Goal: Navigation & Orientation: Find specific page/section

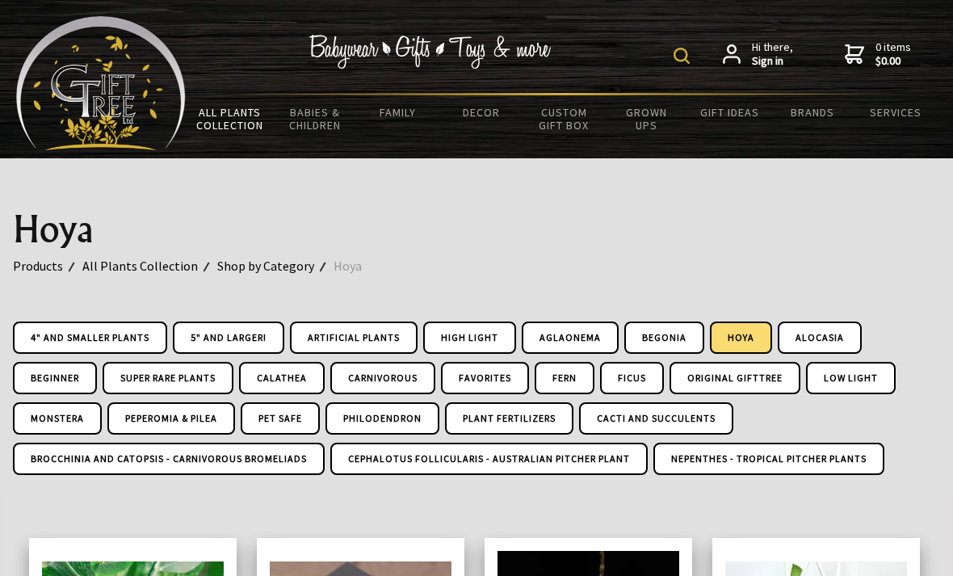
click at [229, 333] on link "5" and Larger!" at bounding box center [228, 337] width 111 height 32
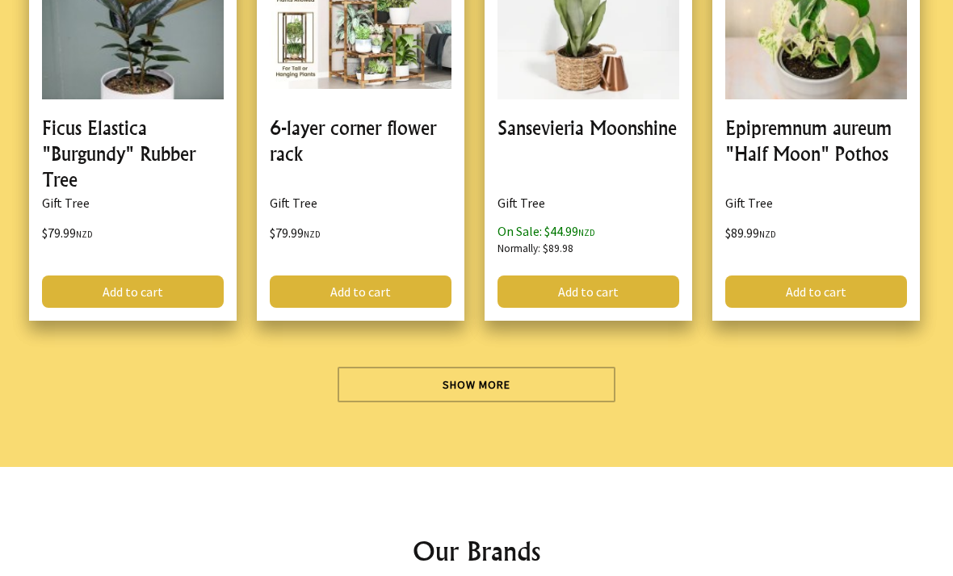
scroll to position [4763, 0]
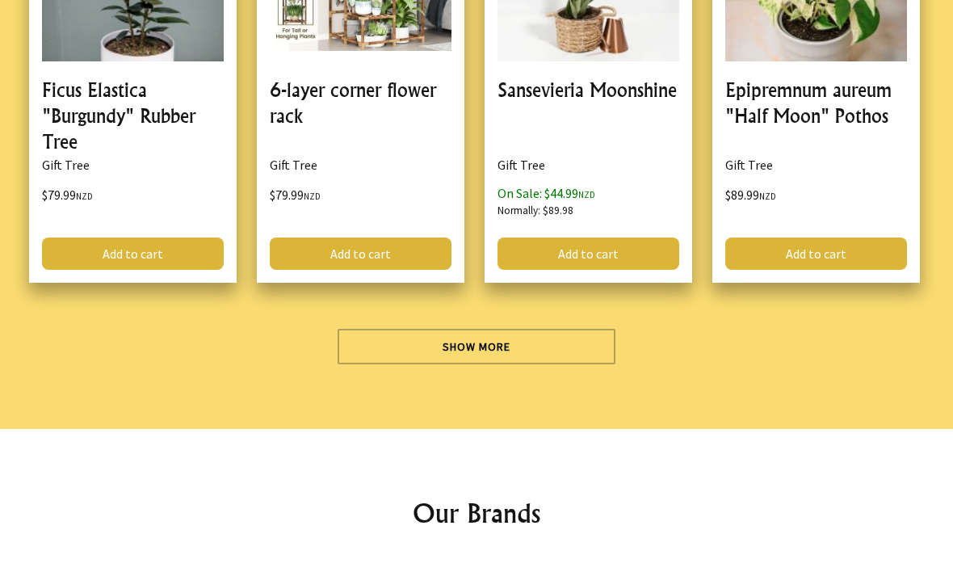
click at [494, 343] on link "Show More" at bounding box center [477, 347] width 278 height 36
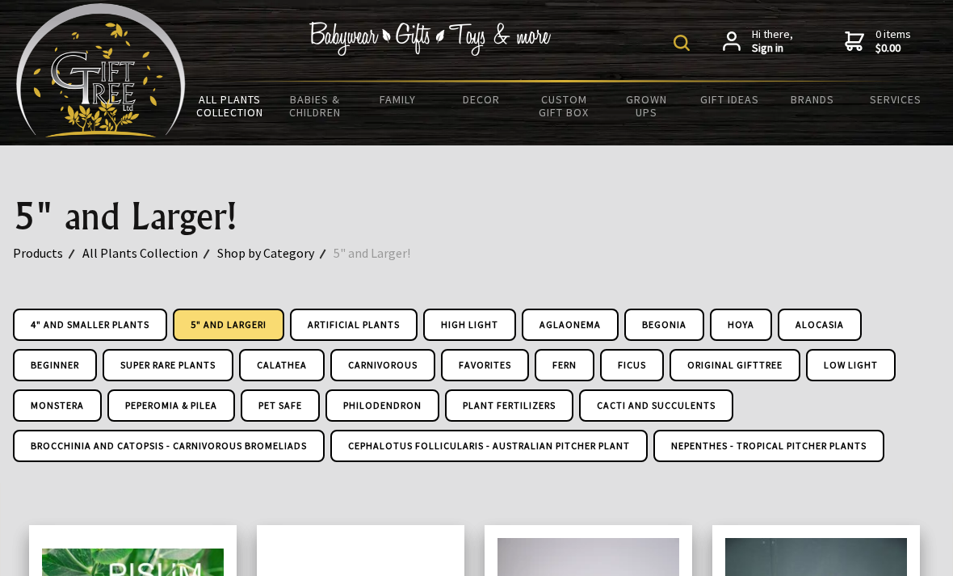
scroll to position [13, 0]
click at [124, 321] on link "4" and Smaller Plants" at bounding box center [90, 325] width 154 height 32
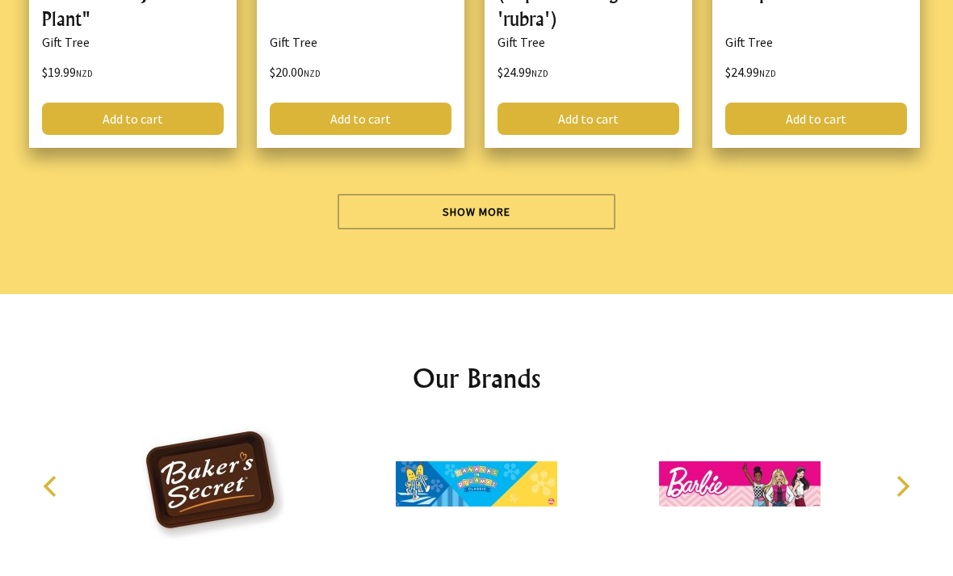
scroll to position [4971, 0]
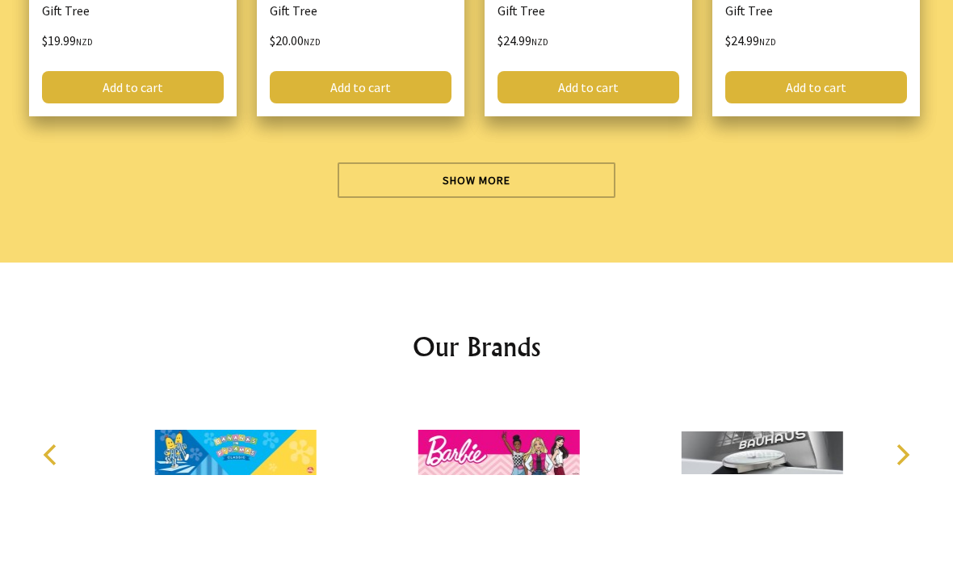
click at [504, 162] on link "Show More" at bounding box center [477, 180] width 278 height 36
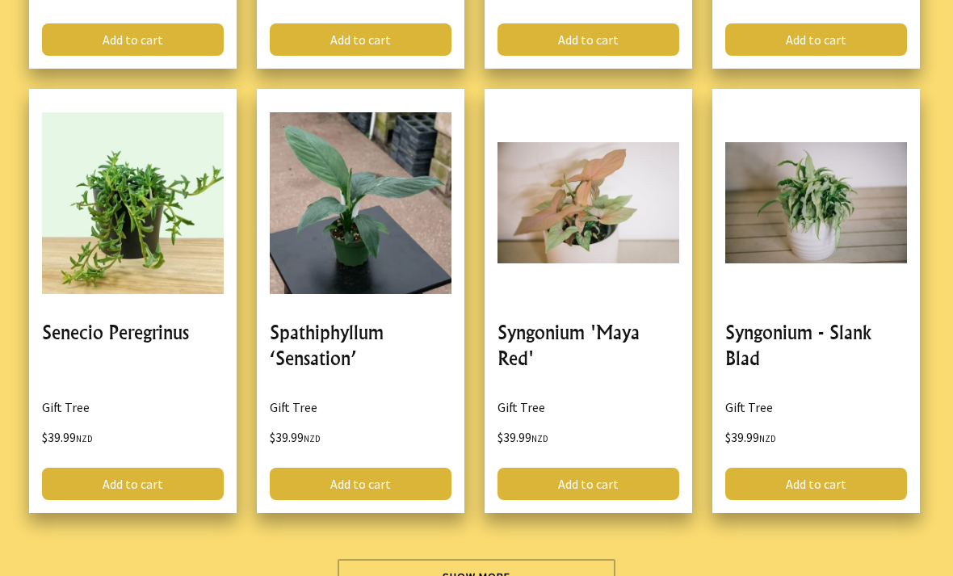
scroll to position [9222, 0]
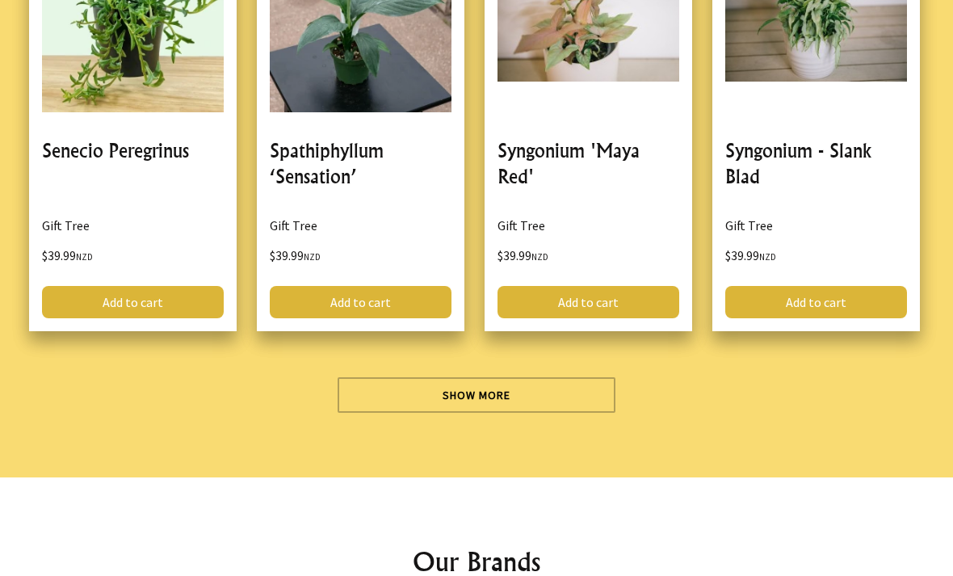
click at [481, 377] on link "Show More" at bounding box center [477, 395] width 278 height 36
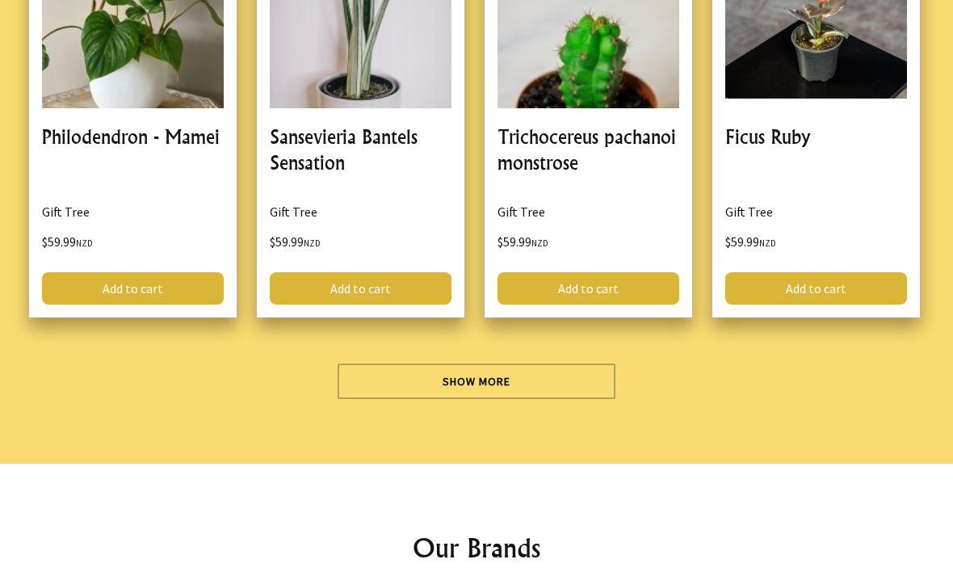
click at [496, 363] on link "Show More" at bounding box center [477, 381] width 278 height 36
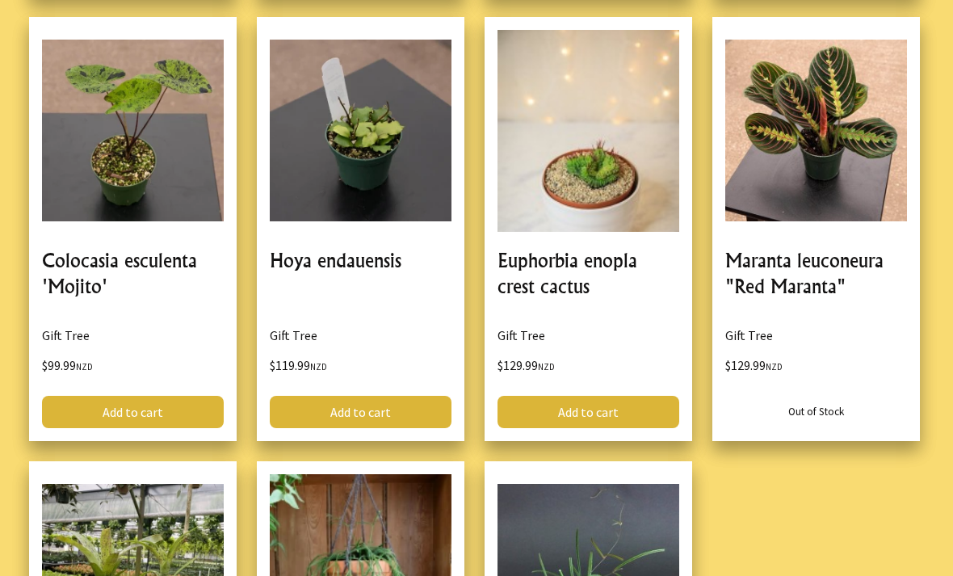
scroll to position [15836, 0]
